Goal: Task Accomplishment & Management: Manage account settings

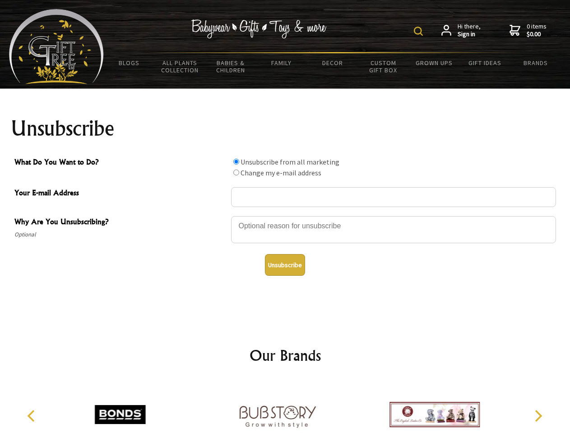
click at [420, 31] on img at bounding box center [418, 31] width 9 height 9
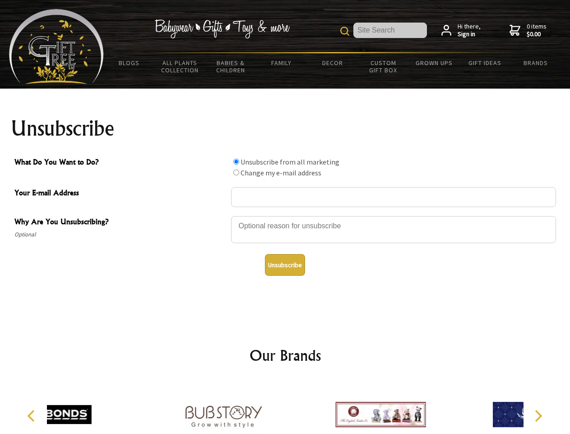
click at [285, 215] on div at bounding box center [393, 231] width 325 height 32
click at [236, 161] on input "What Do You Want to Do?" at bounding box center [237, 162] width 6 height 6
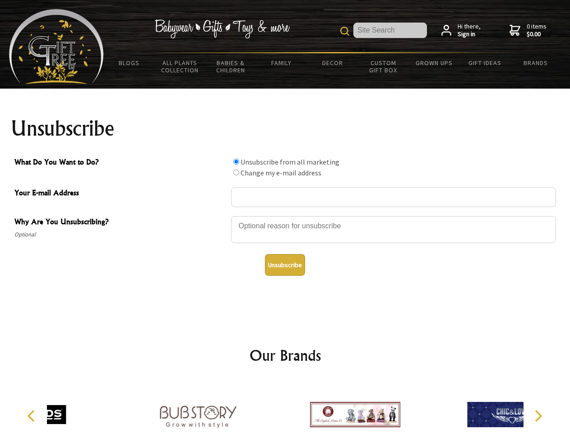
click at [236, 172] on input "What Do You Want to Do?" at bounding box center [237, 172] width 6 height 6
radio input "true"
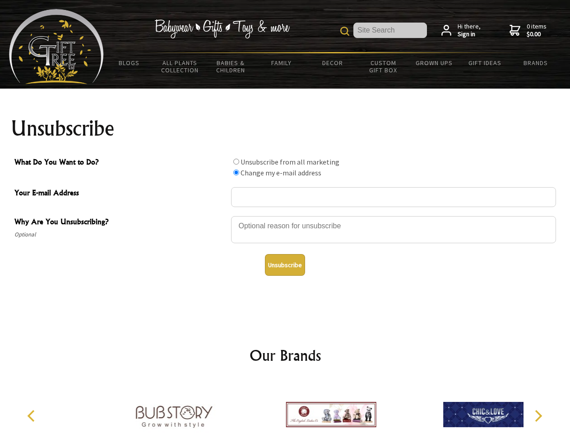
click at [285, 265] on button "Unsubscribe" at bounding box center [285, 265] width 40 height 22
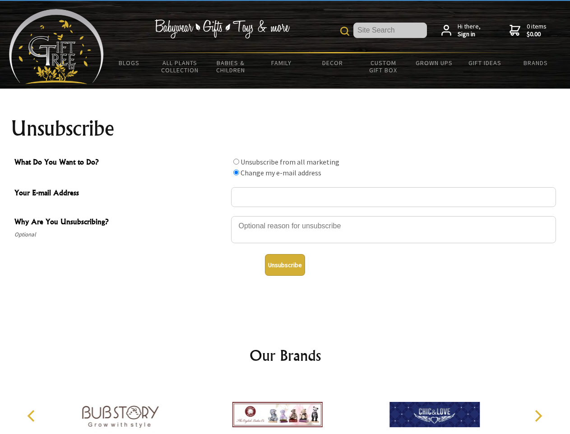
click at [33, 416] on icon "Previous" at bounding box center [32, 416] width 12 height 12
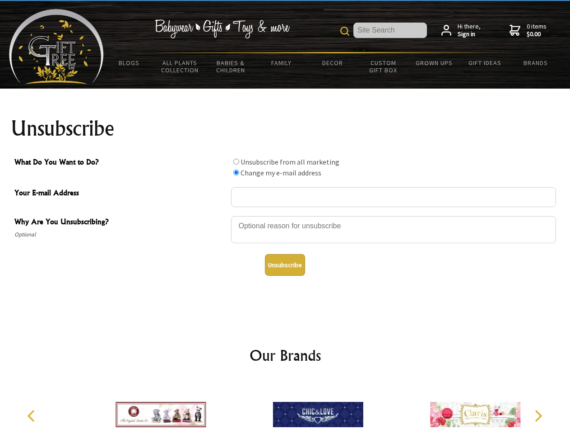
click at [538, 416] on icon "Next" at bounding box center [538, 416] width 12 height 12
